Goal: Task Accomplishment & Management: Use online tool/utility

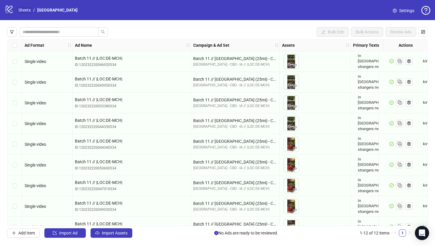
click at [25, 10] on link "Sheets" at bounding box center [24, 10] width 15 height 7
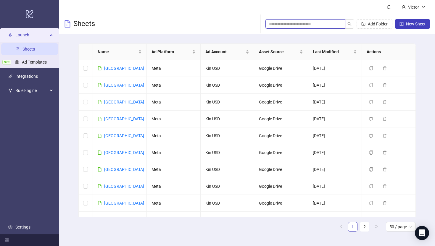
click at [315, 25] on input "search" at bounding box center [303, 24] width 68 height 7
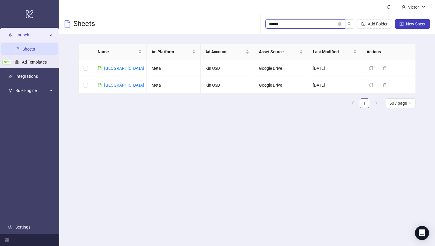
type input "******"
click at [113, 83] on link "[GEOGRAPHIC_DATA]" at bounding box center [124, 85] width 40 height 5
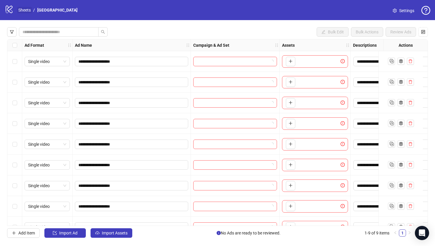
click at [23, 8] on link "Sheets" at bounding box center [24, 10] width 15 height 7
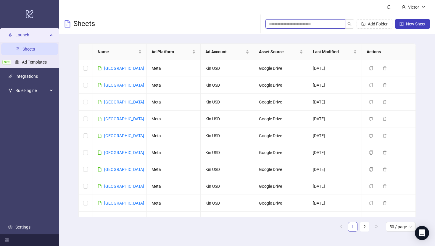
click at [277, 24] on input "search" at bounding box center [303, 24] width 68 height 7
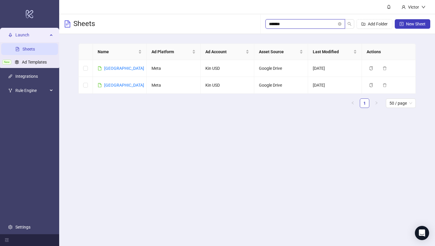
type input "********"
click at [120, 68] on link "[GEOGRAPHIC_DATA]" at bounding box center [124, 68] width 40 height 5
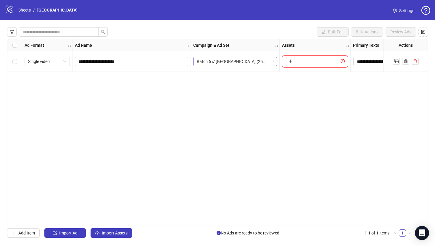
click at [245, 61] on span "Batch 6 // [GEOGRAPHIC_DATA] (25mi) - CBO - IA // |LOC:US-DEN| // - English" at bounding box center [235, 61] width 77 height 9
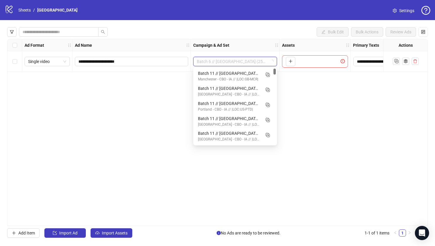
drag, startPoint x: 275, startPoint y: 79, endPoint x: 276, endPoint y: 61, distance: 17.5
click at [276, 61] on body "**********" at bounding box center [217, 123] width 435 height 246
click at [241, 77] on div "Manchester - CBO - IA // |LOC:GB-MCR|" at bounding box center [229, 80] width 62 height 6
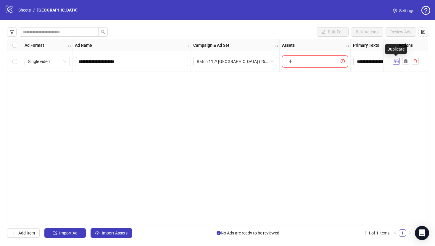
click at [396, 58] on icon "Duplicate" at bounding box center [396, 61] width 6 height 6
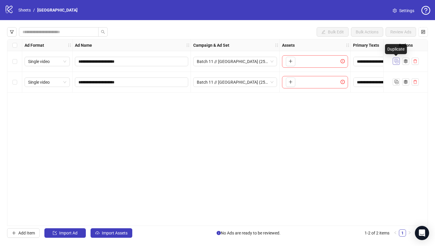
click at [396, 58] on icon "Duplicate" at bounding box center [396, 61] width 6 height 6
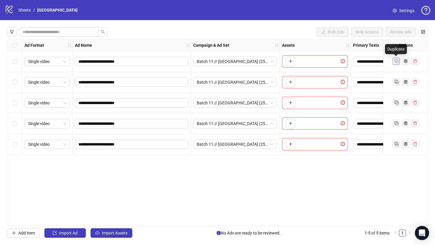
click at [396, 58] on icon "Duplicate" at bounding box center [396, 61] width 6 height 6
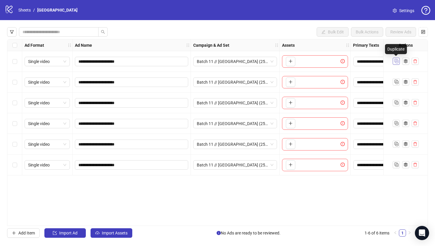
click at [396, 58] on icon "Duplicate" at bounding box center [396, 61] width 6 height 6
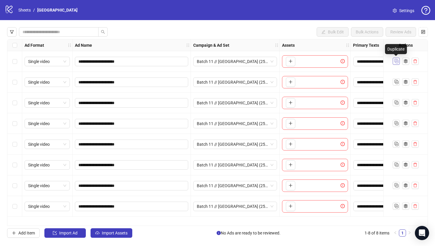
click at [396, 58] on icon "Duplicate" at bounding box center [396, 61] width 6 height 6
click at [396, 58] on div at bounding box center [406, 62] width 26 height 8
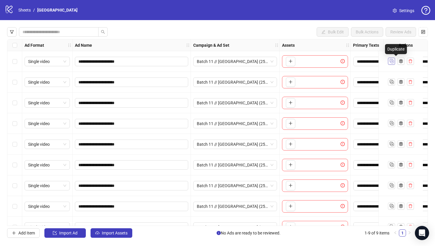
click at [396, 58] on div at bounding box center [401, 62] width 26 height 8
click at [392, 63] on icon "Duplicate" at bounding box center [392, 61] width 6 height 6
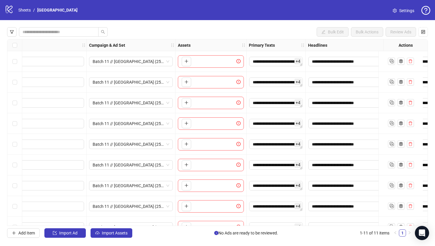
scroll to position [0, 106]
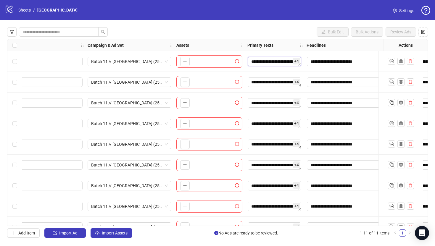
click at [283, 65] on textarea "**********" at bounding box center [275, 61] width 54 height 9
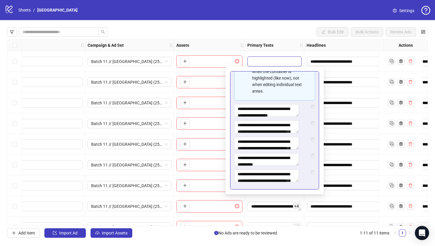
scroll to position [111, 0]
click at [322, 97] on body "**********" at bounding box center [217, 123] width 435 height 246
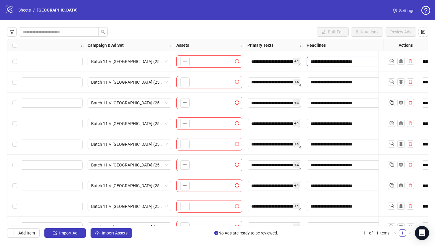
click at [326, 62] on input "**********" at bounding box center [348, 61] width 83 height 9
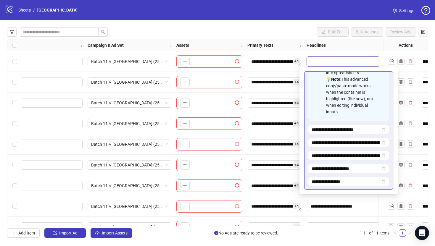
scroll to position [79, 0]
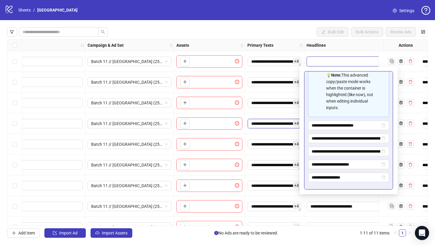
click at [292, 120] on textarea "**********" at bounding box center [275, 123] width 54 height 9
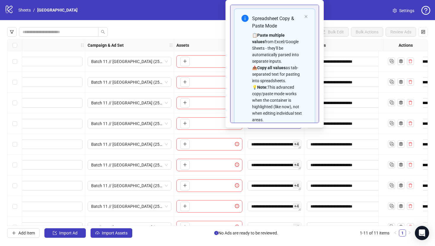
scroll to position [59, 0]
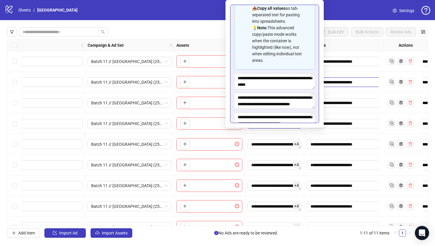
click at [343, 83] on input "**********" at bounding box center [348, 82] width 83 height 9
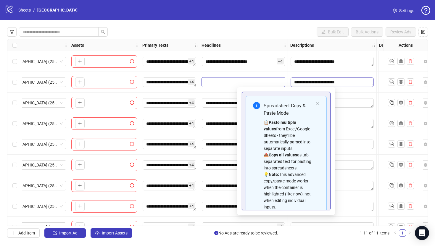
scroll to position [0, 0]
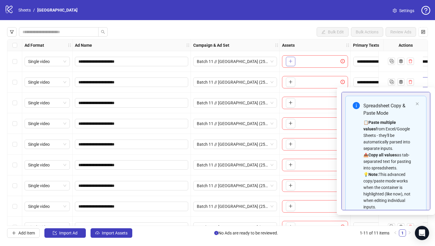
click at [291, 62] on icon "plus" at bounding box center [291, 61] width 4 height 4
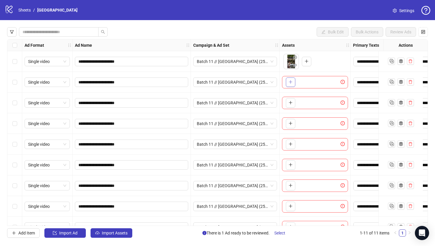
click at [291, 81] on icon "plus" at bounding box center [291, 82] width 4 height 4
click at [291, 104] on icon "plus" at bounding box center [291, 103] width 4 height 4
click at [290, 127] on button "button" at bounding box center [290, 123] width 9 height 9
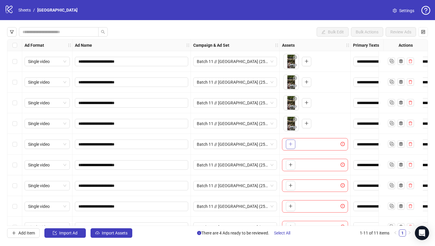
click at [290, 140] on button "button" at bounding box center [290, 144] width 9 height 9
click at [289, 165] on icon "plus" at bounding box center [291, 165] width 4 height 4
click at [291, 186] on icon "plus" at bounding box center [291, 185] width 4 height 4
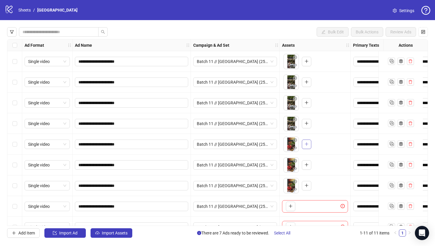
scroll to position [41, 0]
click at [290, 165] on icon "plus" at bounding box center [290, 164] width 0 height 3
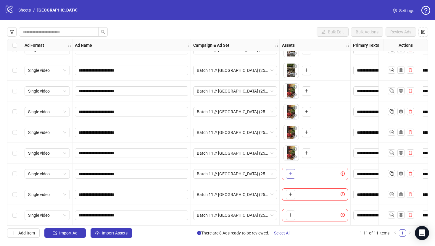
click at [294, 173] on button "button" at bounding box center [290, 173] width 9 height 9
click at [293, 194] on button "button" at bounding box center [290, 194] width 9 height 9
click at [296, 215] on div "To pick up a draggable item, press the space bar. While dragging, use the arrow…" at bounding box center [315, 215] width 66 height 12
click at [291, 215] on icon "plus" at bounding box center [291, 215] width 4 height 4
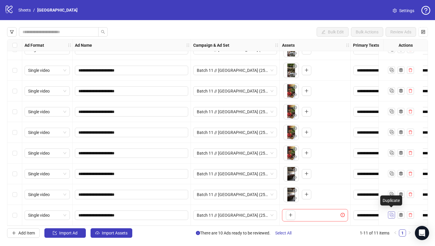
click at [390, 213] on icon "Duplicate" at bounding box center [392, 215] width 6 height 6
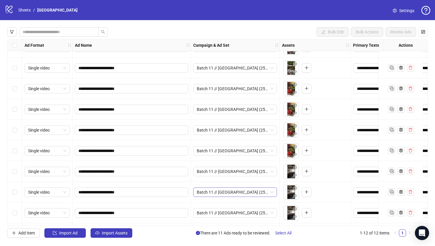
scroll to position [76, 0]
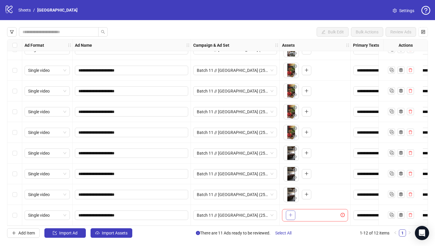
click at [289, 213] on icon "plus" at bounding box center [291, 215] width 4 height 4
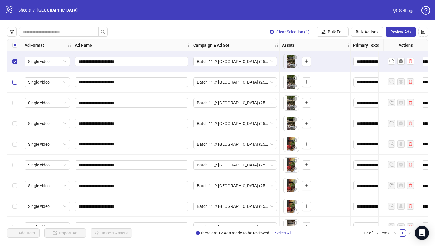
click at [15, 85] on label "Select row 2" at bounding box center [14, 82] width 5 height 7
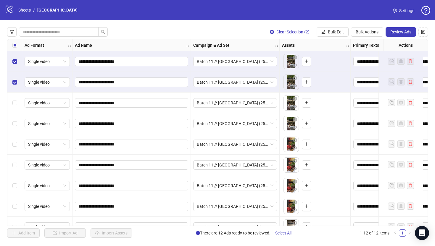
click at [15, 107] on div "Select row 3" at bounding box center [14, 103] width 15 height 21
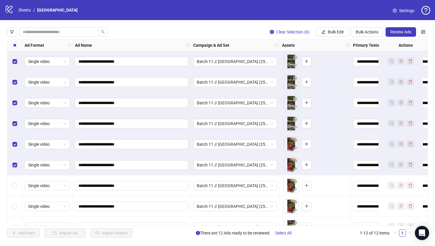
click at [15, 181] on div "Select row 7" at bounding box center [14, 185] width 15 height 21
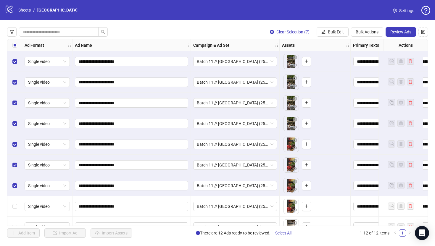
click at [14, 197] on div "Select row 8" at bounding box center [14, 206] width 15 height 21
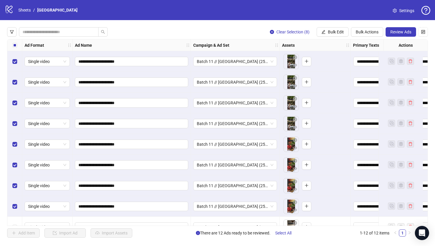
scroll to position [76, 0]
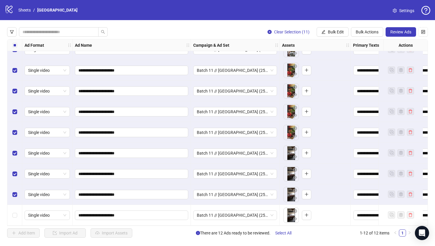
click at [15, 208] on div "Select row 12" at bounding box center [14, 215] width 15 height 21
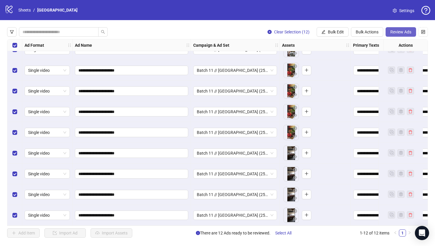
click at [400, 29] on button "Review Ads" at bounding box center [401, 31] width 30 height 9
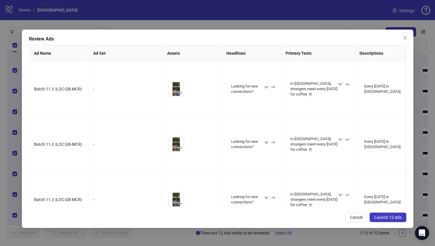
click at [384, 216] on span "Launch 12 ads" at bounding box center [387, 217] width 27 height 5
